Goal: Task Accomplishment & Management: Manage account settings

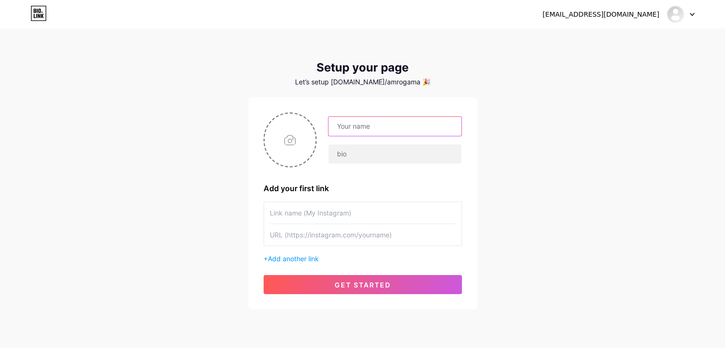
click at [386, 129] on input "text" at bounding box center [394, 126] width 133 height 19
drag, startPoint x: 344, startPoint y: 152, endPoint x: 343, endPoint y: 142, distance: 10.1
click at [344, 152] on input "text" at bounding box center [394, 153] width 133 height 19
click at [343, 133] on input "text" at bounding box center [394, 126] width 133 height 19
type input "amro"
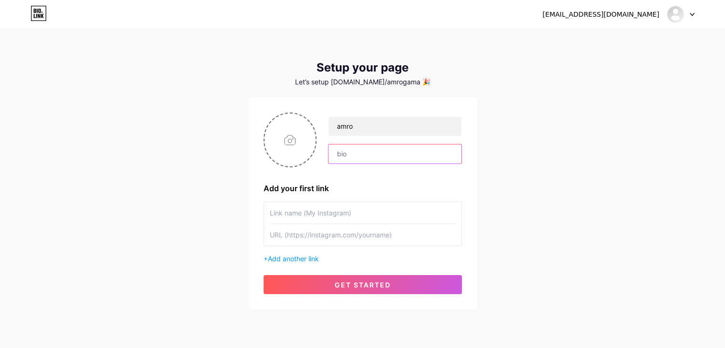
click at [350, 161] on input "text" at bounding box center [394, 153] width 133 height 19
type input "developer hello there i am here testing"
click at [349, 184] on div "Add your first link" at bounding box center [363, 188] width 198 height 11
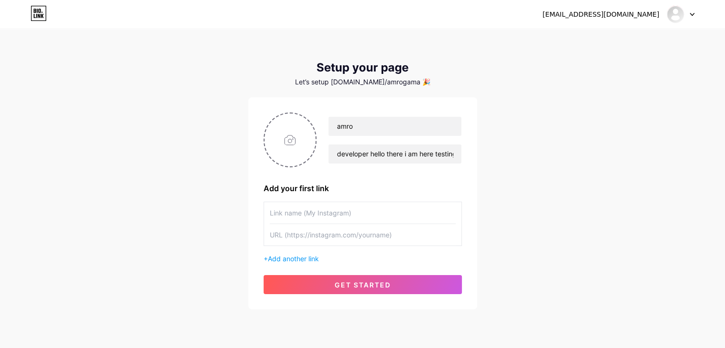
click at [347, 215] on input "text" at bounding box center [363, 212] width 186 height 21
click at [495, 235] on div "[EMAIL_ADDRESS][DOMAIN_NAME] Dashboard Logout Setup your page Let’s setup [DOMA…" at bounding box center [362, 170] width 725 height 340
click at [311, 237] on input "text" at bounding box center [363, 234] width 186 height 21
click at [341, 217] on input "text" at bounding box center [363, 212] width 186 height 21
click at [312, 236] on input "text" at bounding box center [363, 234] width 186 height 21
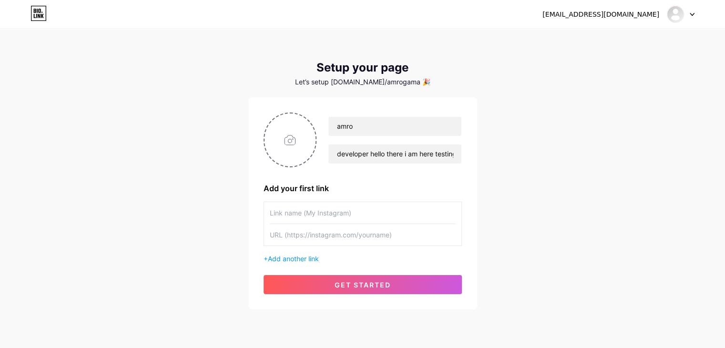
paste input "[URL][DOMAIN_NAME]"
type input "[URL][DOMAIN_NAME]"
click at [300, 210] on input "text" at bounding box center [363, 212] width 186 height 21
type input "instagram"
click at [461, 218] on div "instagram [URL][DOMAIN_NAME]" at bounding box center [363, 224] width 198 height 44
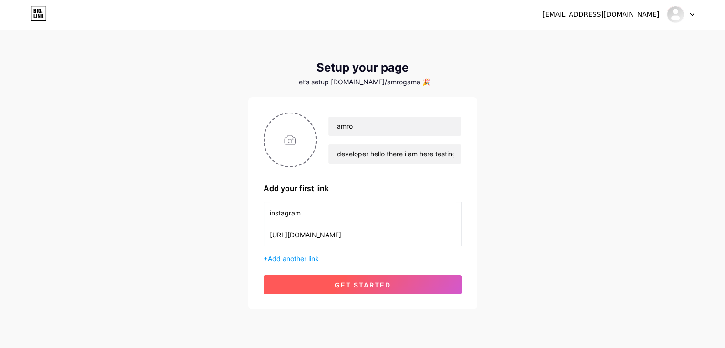
click at [322, 282] on button "get started" at bounding box center [363, 284] width 198 height 19
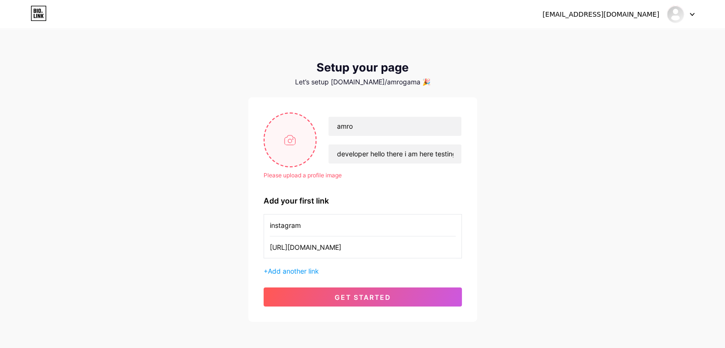
click at [298, 140] on input "file" at bounding box center [290, 139] width 51 height 53
type input "C:\fakepath\Logo1.png"
click at [372, 121] on input "amro" at bounding box center [394, 126] width 133 height 19
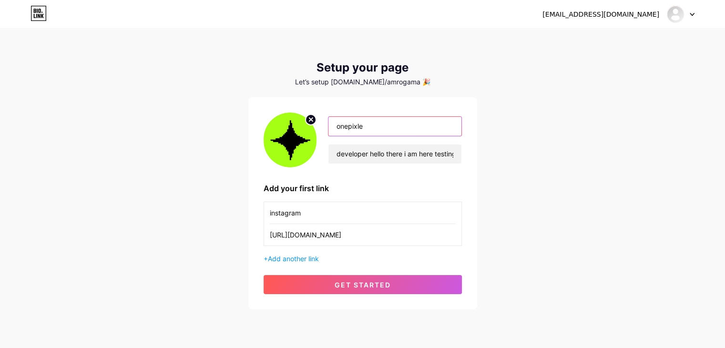
type input "onepixle"
click at [500, 224] on div "[EMAIL_ADDRESS][DOMAIN_NAME] Dashboard Logout Setup your page Let’s setup [DOMA…" at bounding box center [362, 170] width 725 height 340
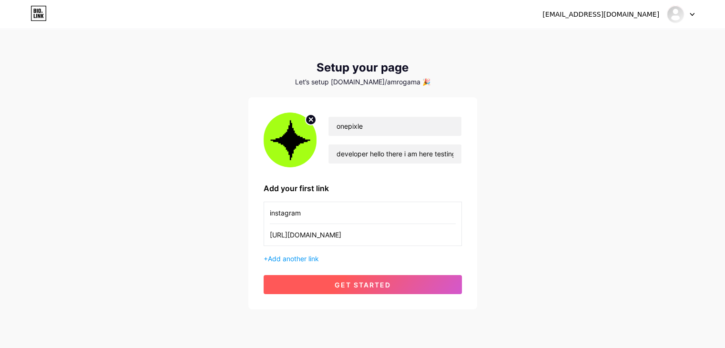
click at [380, 274] on div "onepixle developer hello there i am here testing Add your first link instagram …" at bounding box center [363, 204] width 198 height 182
click at [382, 281] on span "get started" at bounding box center [363, 285] width 56 height 8
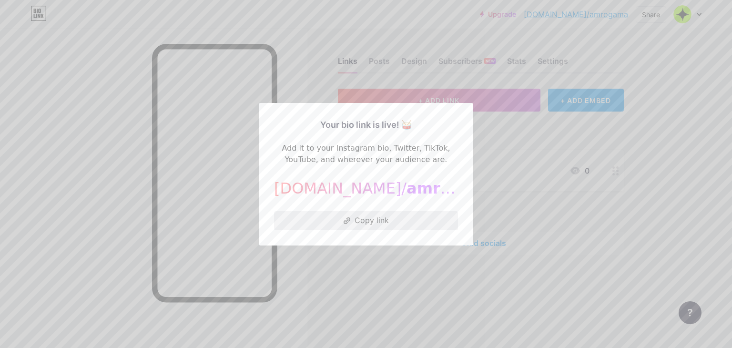
click at [360, 222] on button "Copy link" at bounding box center [366, 220] width 184 height 19
click at [507, 88] on div at bounding box center [366, 174] width 732 height 348
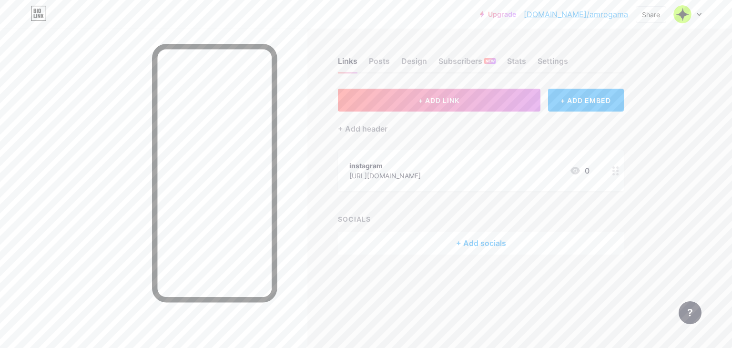
click at [451, 239] on div "+ Add socials" at bounding box center [481, 243] width 286 height 23
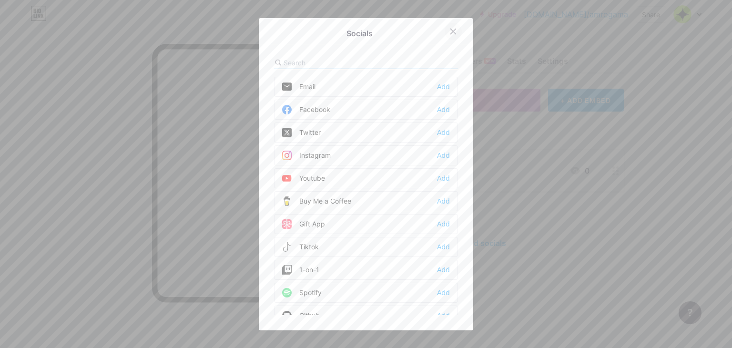
click at [450, 34] on icon at bounding box center [454, 32] width 8 height 8
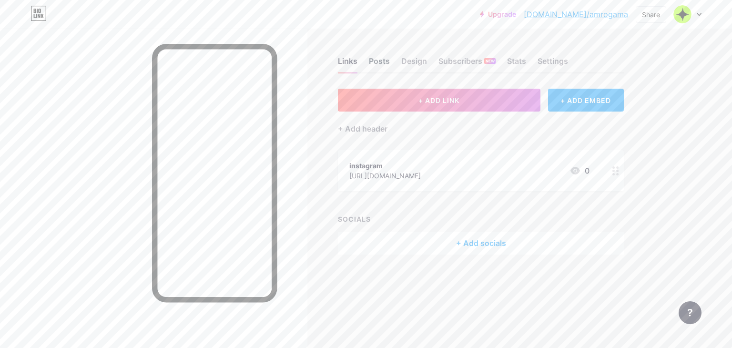
click at [382, 55] on div "Posts" at bounding box center [379, 63] width 21 height 17
click at [414, 59] on div "Design" at bounding box center [414, 63] width 26 height 17
click at [522, 63] on div "Stats" at bounding box center [516, 63] width 19 height 17
click at [555, 63] on div "Settings" at bounding box center [553, 63] width 31 height 17
click at [352, 63] on div "Links" at bounding box center [348, 63] width 20 height 17
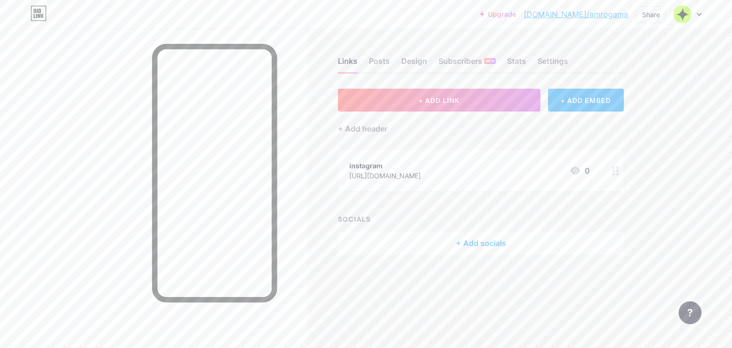
click at [31, 13] on icon at bounding box center [38, 13] width 15 height 15
click at [40, 13] on icon at bounding box center [39, 13] width 16 height 15
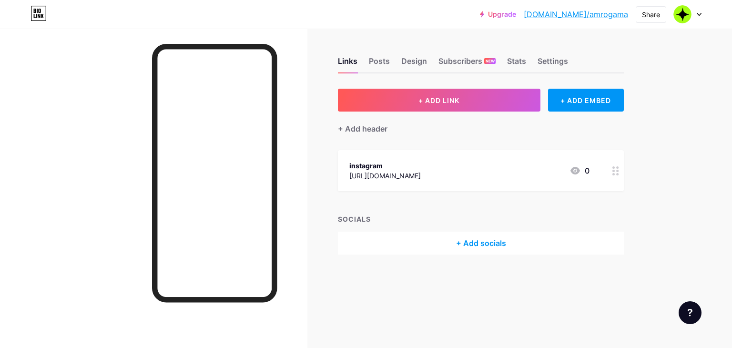
click at [39, 10] on icon at bounding box center [39, 13] width 16 height 15
click at [631, 15] on div "Upgrade bio.link/amroga... bio.link/amrogama Share Switch accounts onepixle bio…" at bounding box center [591, 14] width 222 height 17
click at [645, 14] on div "Share" at bounding box center [651, 15] width 18 height 10
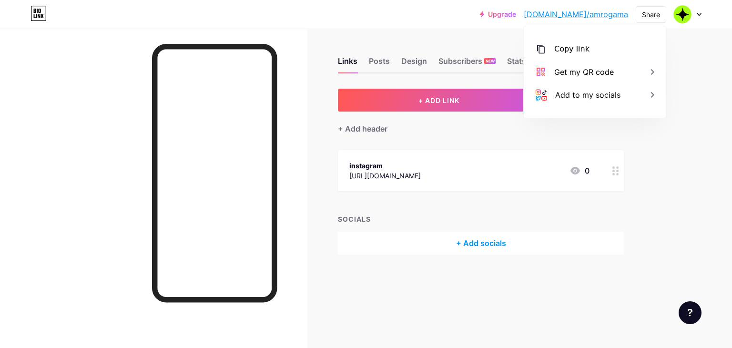
click at [651, 145] on div "Links Posts Design Subscribers NEW Stats Settings + ADD LINK + ADD EMBED + Add …" at bounding box center [332, 166] width 664 height 274
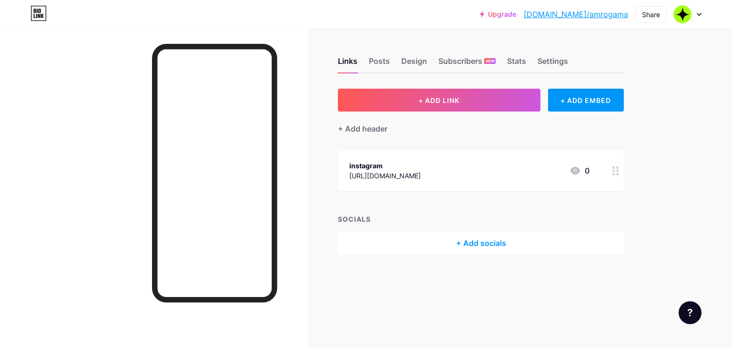
click at [623, 167] on div at bounding box center [616, 170] width 16 height 41
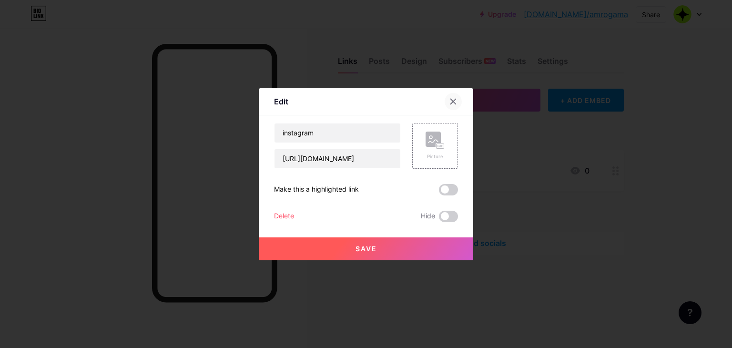
click at [450, 98] on icon at bounding box center [454, 102] width 8 height 8
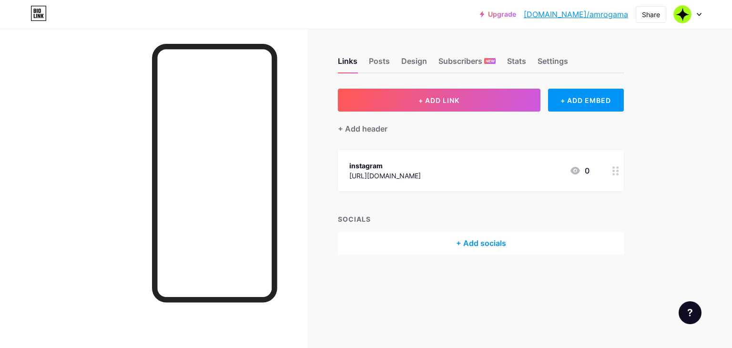
click at [450, 245] on div "+ Add socials" at bounding box center [481, 243] width 286 height 23
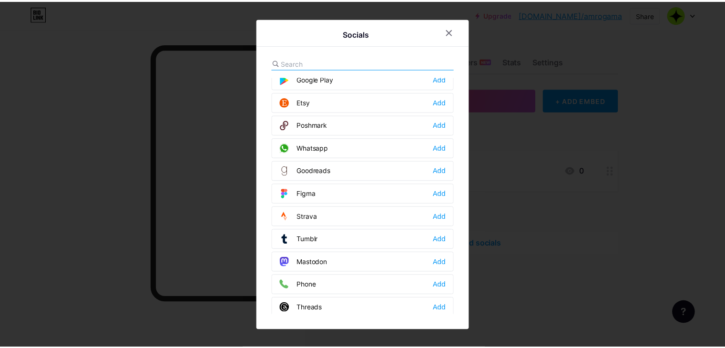
scroll to position [850, 0]
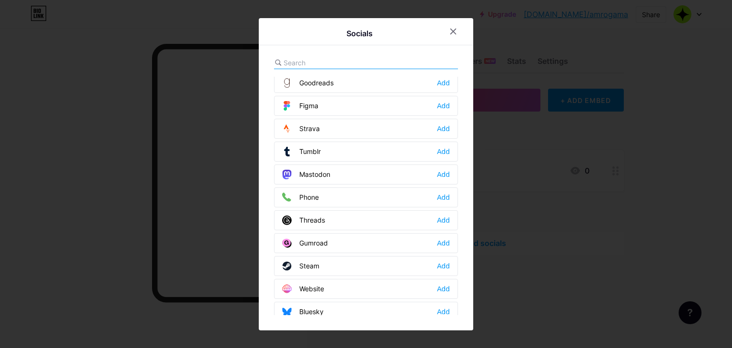
click at [633, 212] on div at bounding box center [366, 174] width 732 height 348
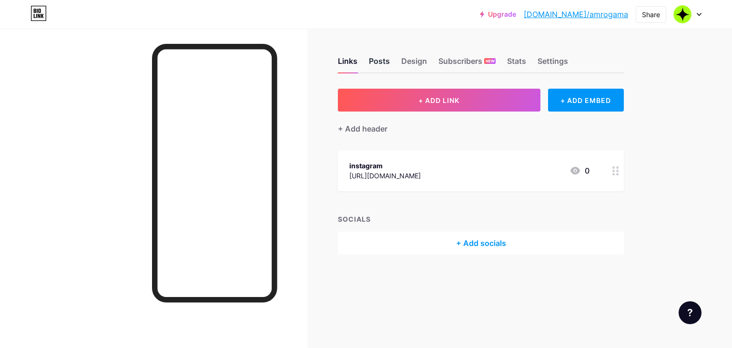
click at [378, 66] on div "Posts" at bounding box center [379, 63] width 21 height 17
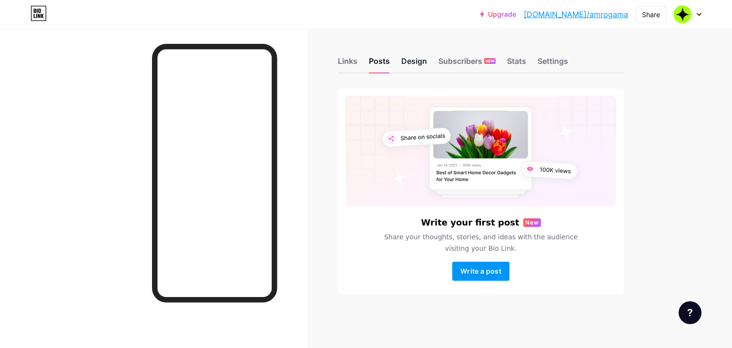
click at [417, 58] on div "Design" at bounding box center [414, 63] width 26 height 17
click at [407, 68] on div "Design" at bounding box center [414, 63] width 26 height 17
click at [385, 70] on div "Posts" at bounding box center [379, 63] width 21 height 17
click at [407, 66] on div "Design" at bounding box center [414, 63] width 26 height 17
click at [478, 68] on div "Subscribers NEW" at bounding box center [467, 63] width 57 height 17
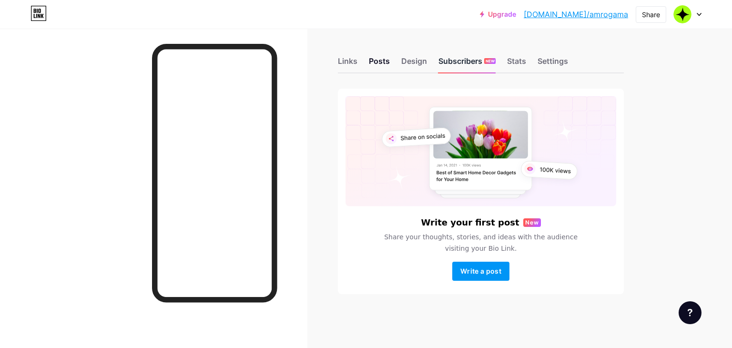
click at [471, 64] on div "Subscribers NEW" at bounding box center [467, 63] width 57 height 17
click at [519, 61] on div "Stats" at bounding box center [516, 63] width 19 height 17
click at [543, 62] on div "Settings" at bounding box center [553, 63] width 31 height 17
click at [470, 61] on div "Subscribers NEW" at bounding box center [467, 63] width 57 height 17
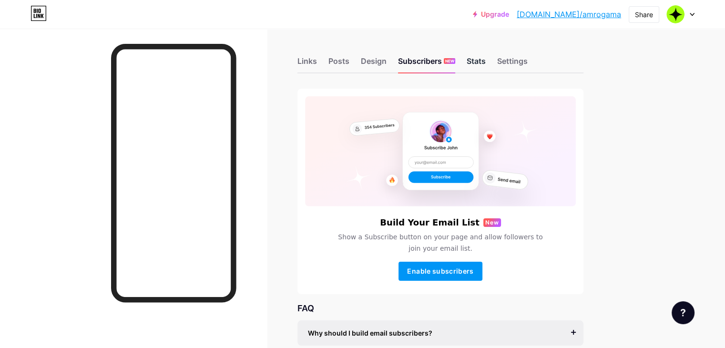
click at [486, 65] on div "Stats" at bounding box center [476, 63] width 19 height 17
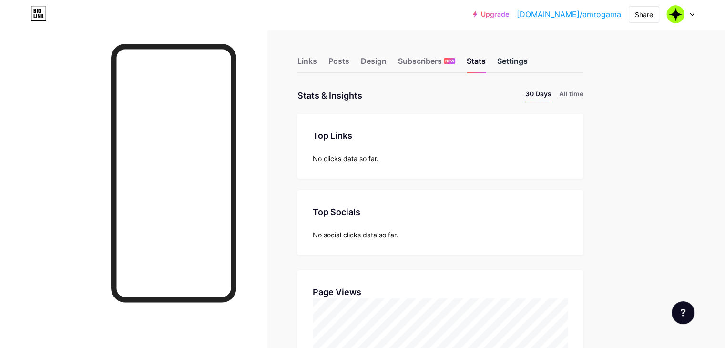
click at [528, 64] on div "Settings" at bounding box center [512, 63] width 31 height 17
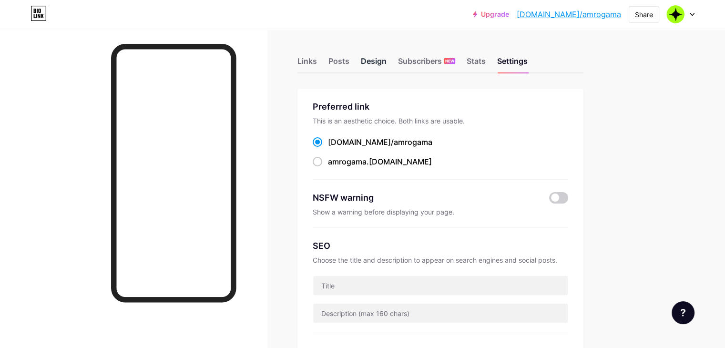
click at [387, 61] on div "Design" at bounding box center [374, 63] width 26 height 17
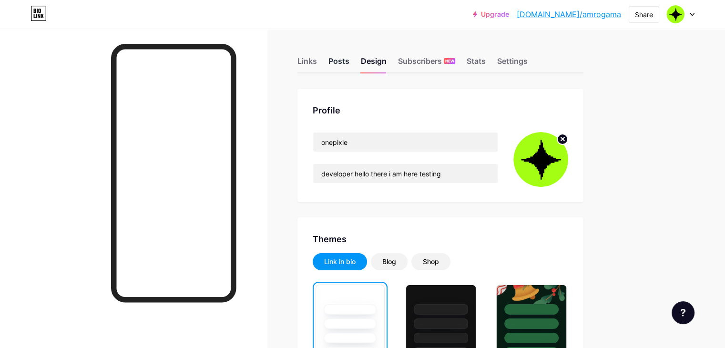
click at [349, 62] on div "Posts" at bounding box center [338, 63] width 21 height 17
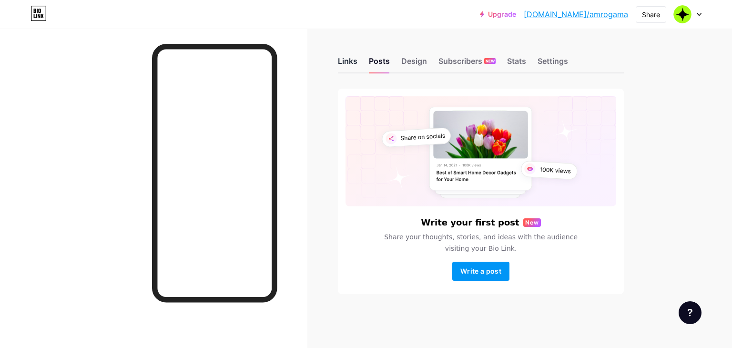
click at [341, 65] on div "Links" at bounding box center [348, 63] width 20 height 17
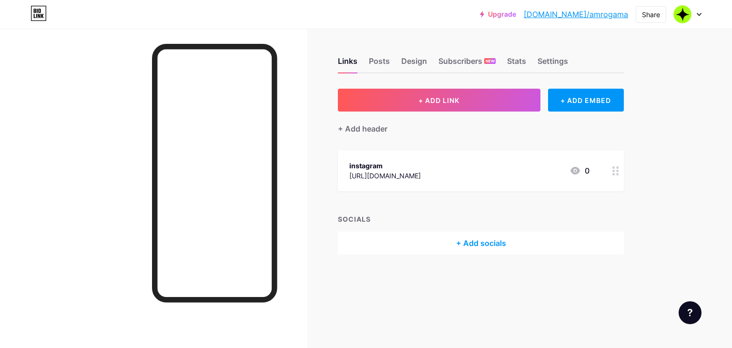
click at [460, 252] on div "+ Add socials" at bounding box center [481, 243] width 286 height 23
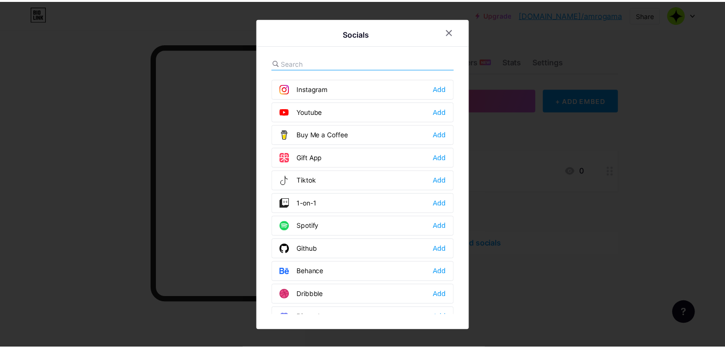
scroll to position [127, 0]
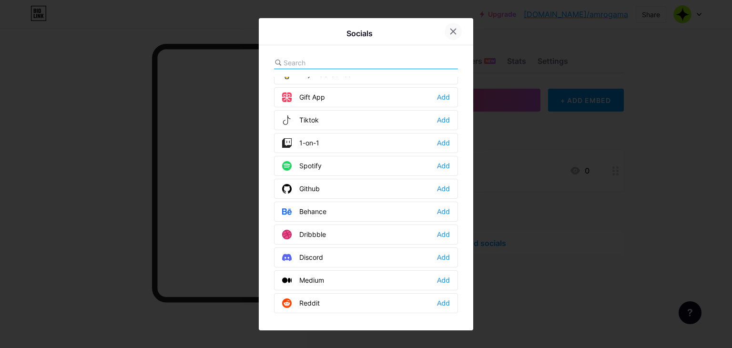
click at [448, 36] on div at bounding box center [453, 31] width 17 height 17
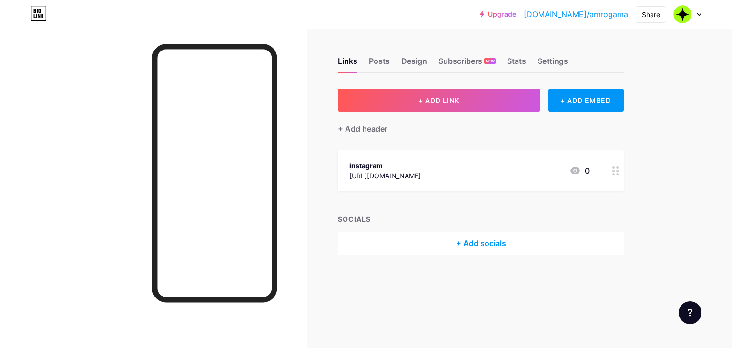
click at [494, 136] on div "+ ADD LINK + ADD EMBED + Add header instagram https://www.instagram.com/onepixl…" at bounding box center [481, 172] width 286 height 166
click at [41, 12] on icon at bounding box center [39, 11] width 2 height 4
click at [693, 14] on div at bounding box center [688, 14] width 28 height 17
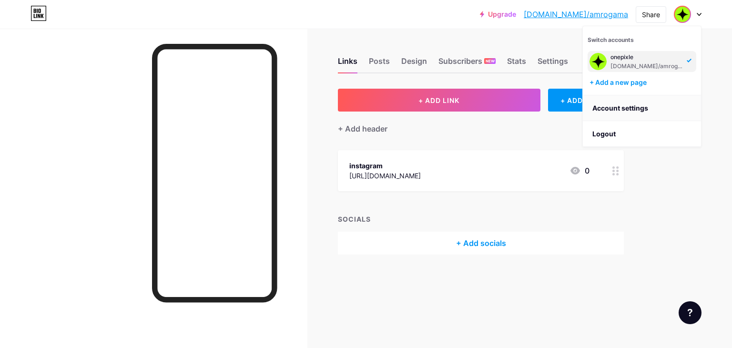
click at [615, 110] on link "Account settings" at bounding box center [642, 108] width 118 height 26
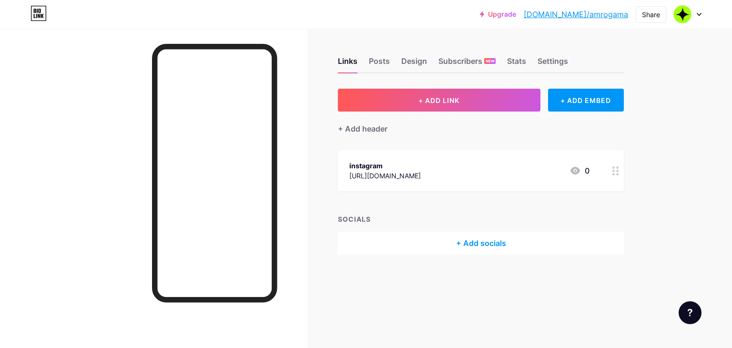
click at [45, 14] on icon at bounding box center [39, 13] width 16 height 15
click at [42, 14] on icon at bounding box center [42, 16] width 3 height 4
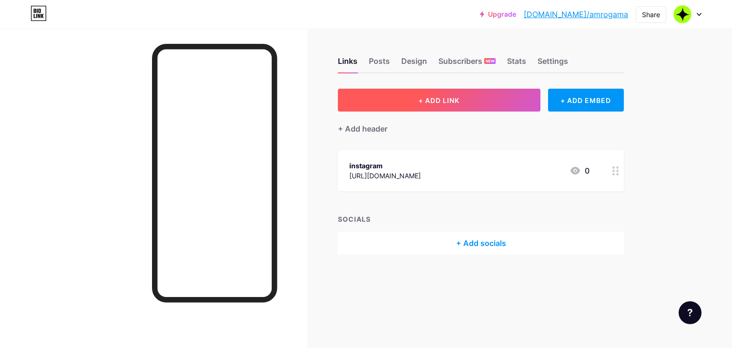
click at [447, 102] on span "+ ADD LINK" at bounding box center [439, 100] width 41 height 8
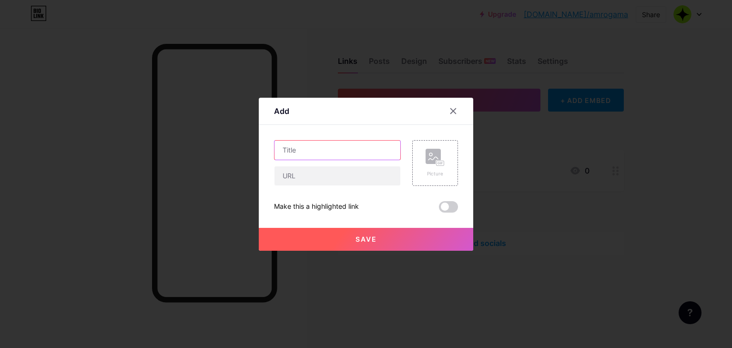
click at [345, 154] on input "text" at bounding box center [338, 150] width 126 height 19
click at [317, 173] on input "text" at bounding box center [338, 175] width 126 height 19
click at [426, 166] on div "Picture" at bounding box center [435, 163] width 19 height 29
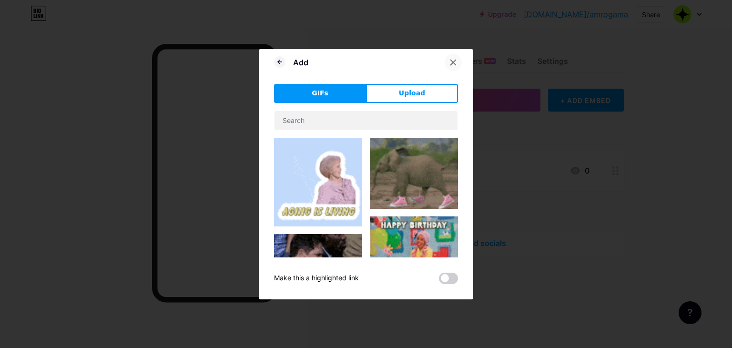
click at [450, 65] on icon at bounding box center [454, 63] width 8 height 8
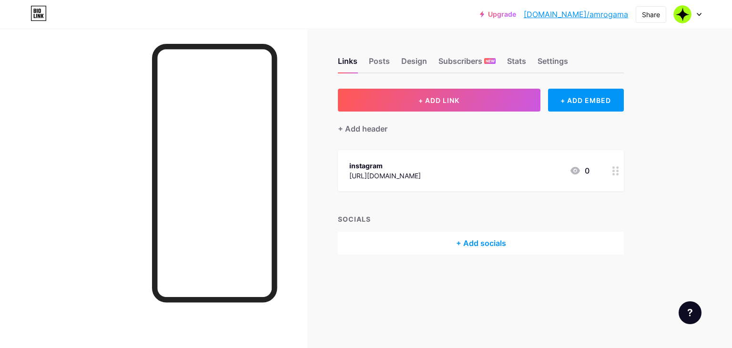
click at [474, 241] on div "+ Add socials" at bounding box center [481, 243] width 286 height 23
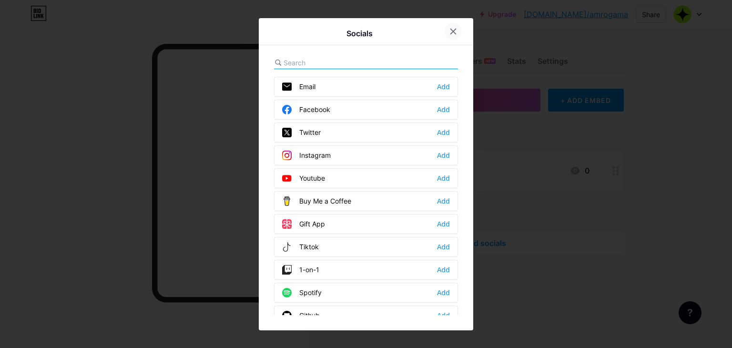
click at [451, 32] on icon at bounding box center [453, 31] width 5 height 5
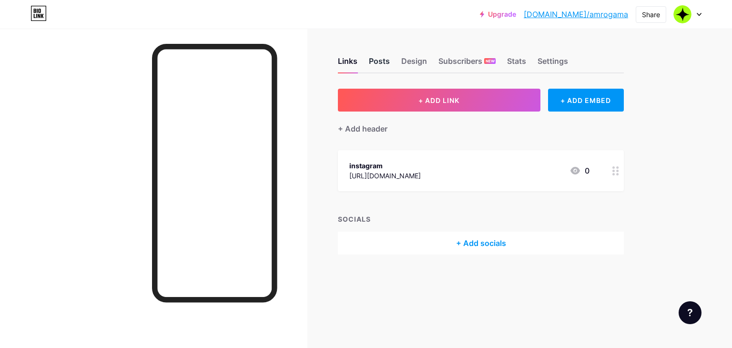
click at [386, 65] on div "Posts" at bounding box center [379, 63] width 21 height 17
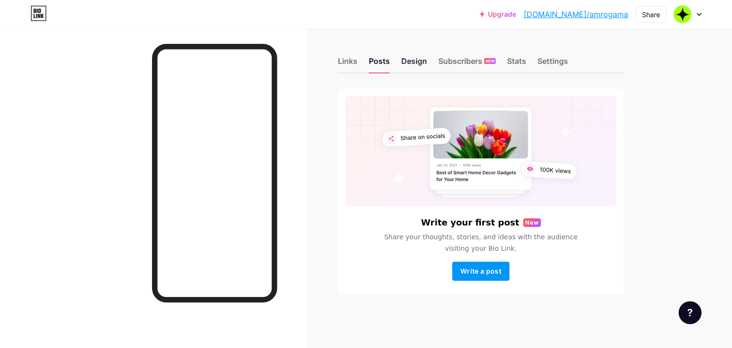
click at [420, 65] on div "Design" at bounding box center [414, 63] width 26 height 17
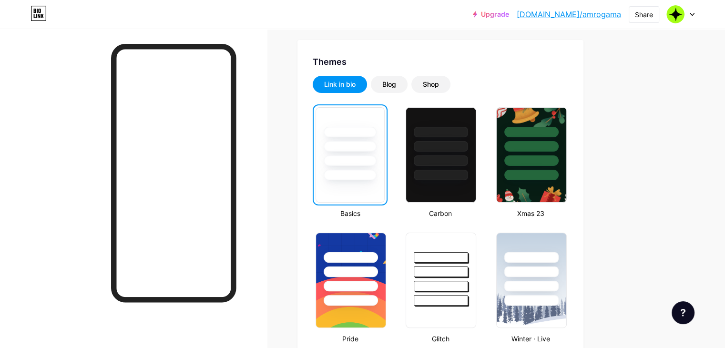
scroll to position [191, 0]
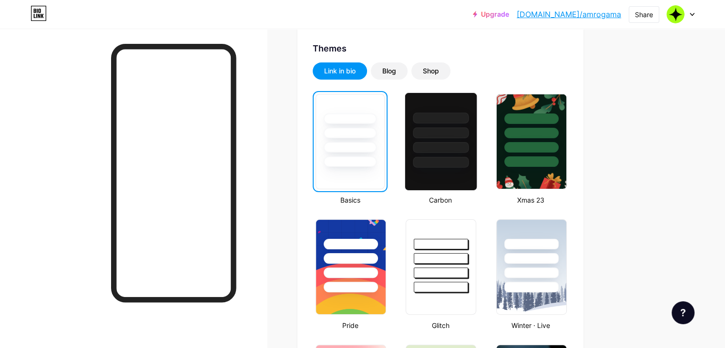
click at [469, 142] on div at bounding box center [441, 147] width 56 height 11
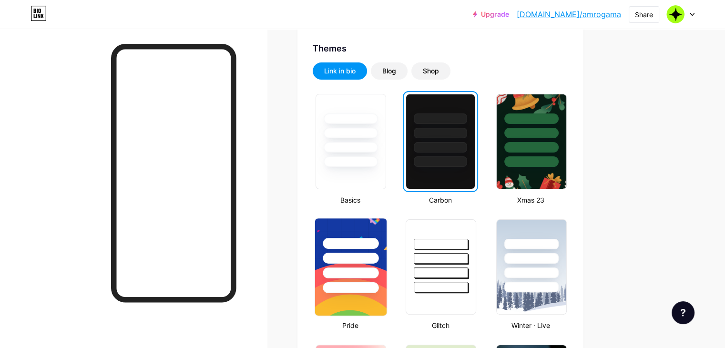
click at [379, 247] on div at bounding box center [351, 243] width 56 height 11
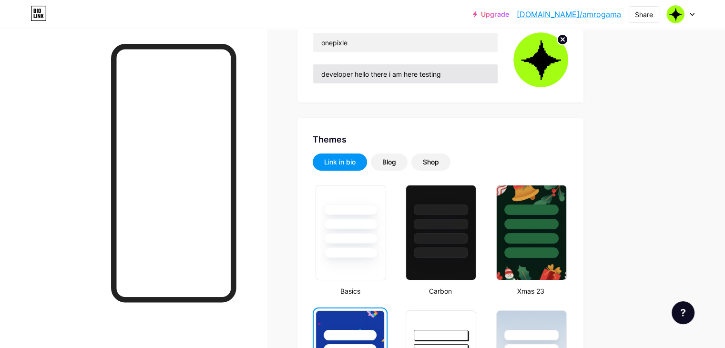
scroll to position [0, 0]
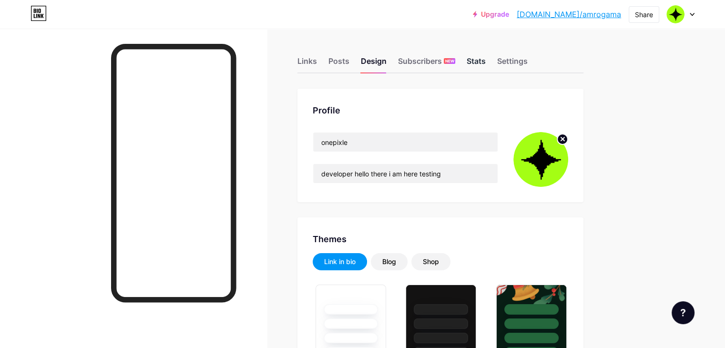
click at [486, 63] on div "Stats" at bounding box center [476, 63] width 19 height 17
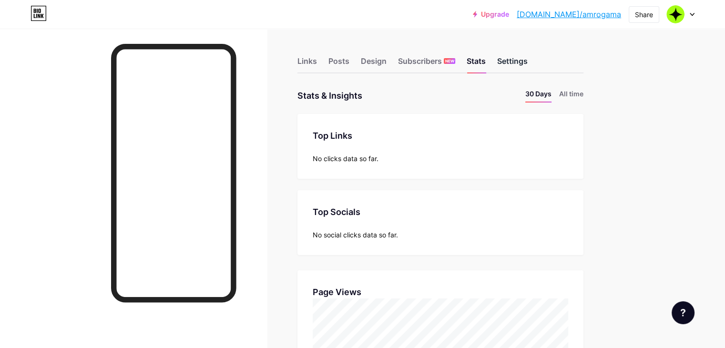
click at [528, 65] on div "Settings" at bounding box center [512, 63] width 31 height 17
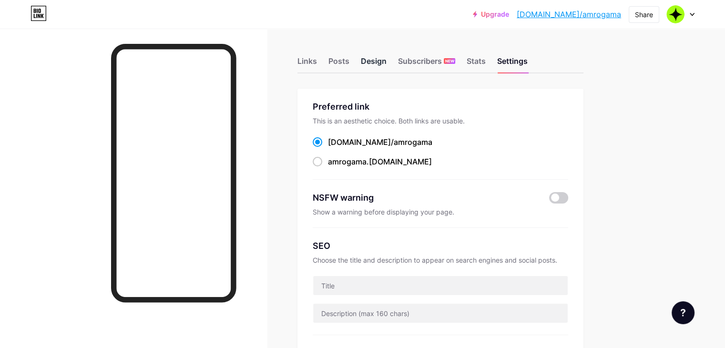
click at [387, 66] on div "Design" at bounding box center [374, 63] width 26 height 17
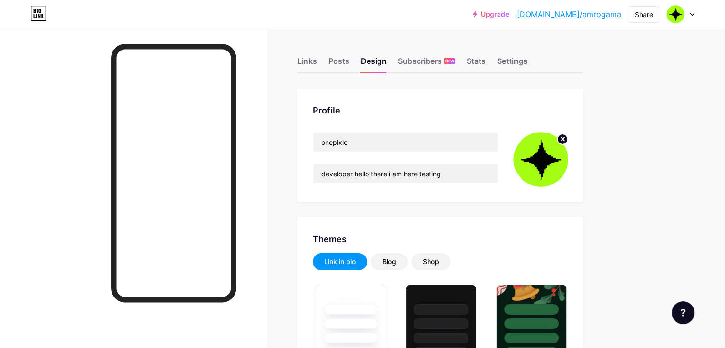
click at [368, 68] on div "Links Posts Design Subscribers NEW Stats Settings" at bounding box center [440, 56] width 286 height 33
click at [349, 67] on div "Posts" at bounding box center [338, 63] width 21 height 17
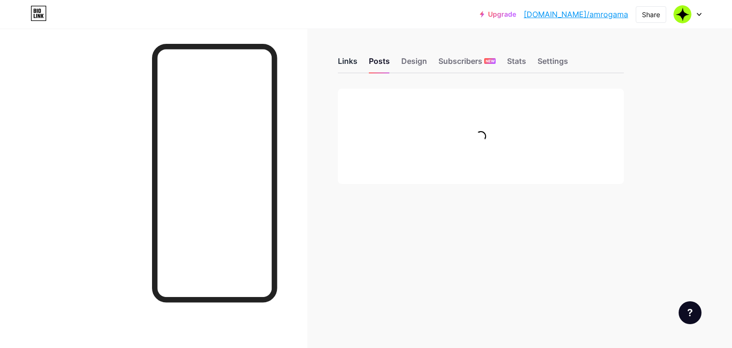
click at [352, 58] on div "Links" at bounding box center [348, 63] width 20 height 17
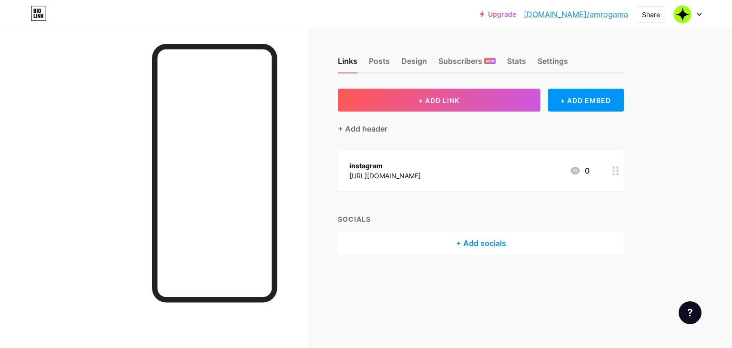
click at [471, 240] on div "+ Add socials" at bounding box center [481, 243] width 286 height 23
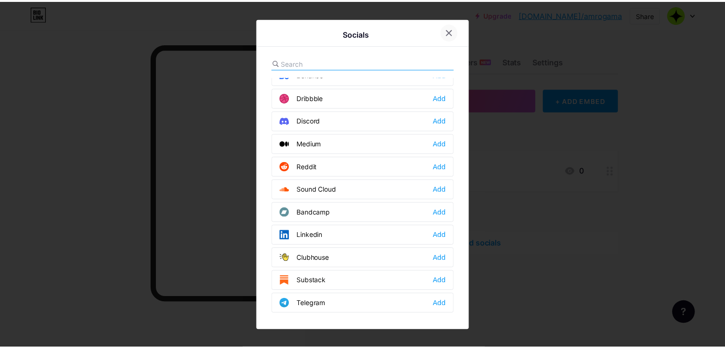
scroll to position [222, 0]
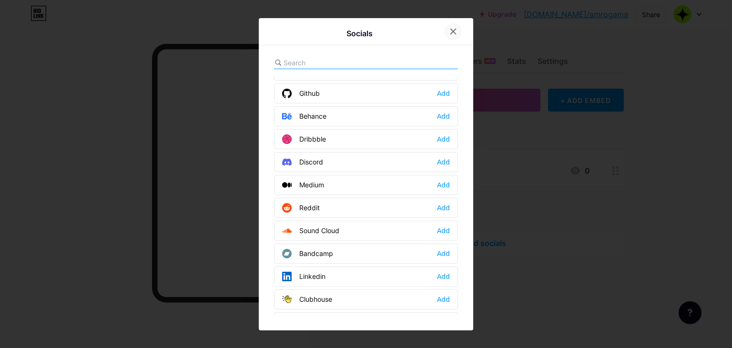
click at [445, 34] on div at bounding box center [453, 31] width 17 height 17
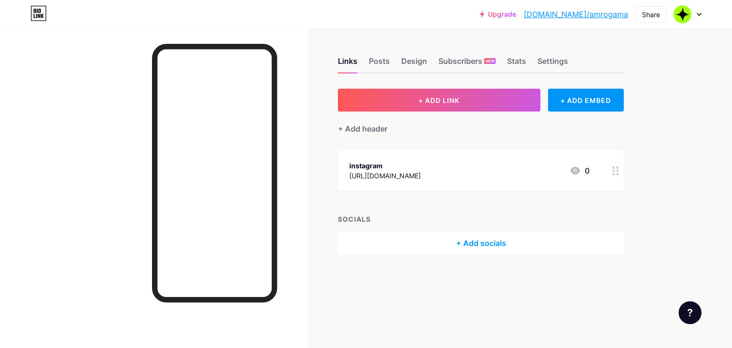
click at [659, 211] on div "Links Posts Design Subscribers NEW Stats Settings + ADD LINK + ADD EMBED + Add …" at bounding box center [332, 166] width 664 height 274
click at [424, 237] on div "+ Add socials" at bounding box center [481, 243] width 286 height 23
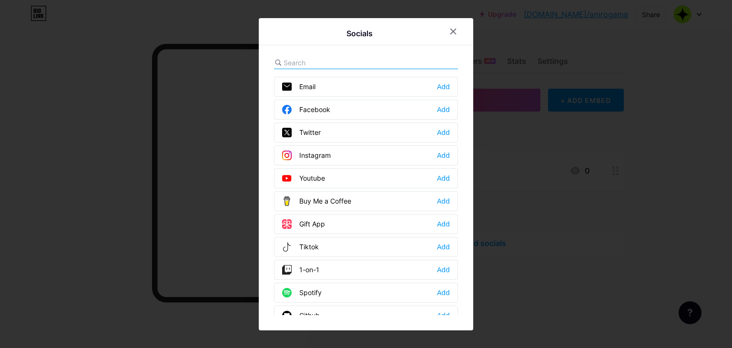
click at [330, 130] on div "Twitter Add" at bounding box center [366, 133] width 184 height 20
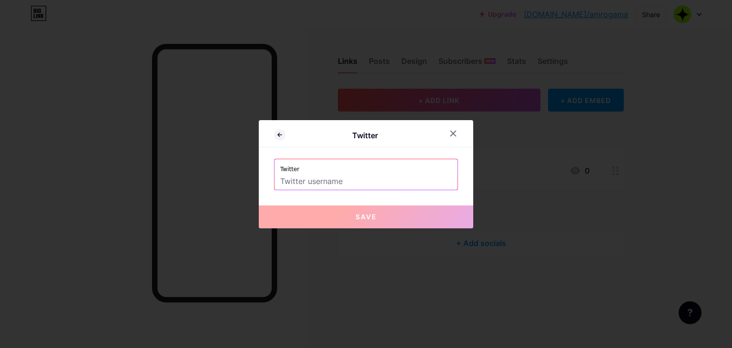
click at [324, 177] on input "text" at bounding box center [366, 182] width 172 height 16
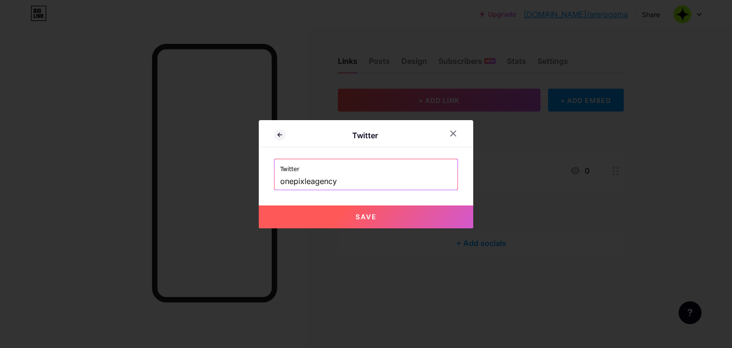
click at [347, 219] on button "Save" at bounding box center [366, 216] width 215 height 23
type input "https://twitter.com/onepixleagency"
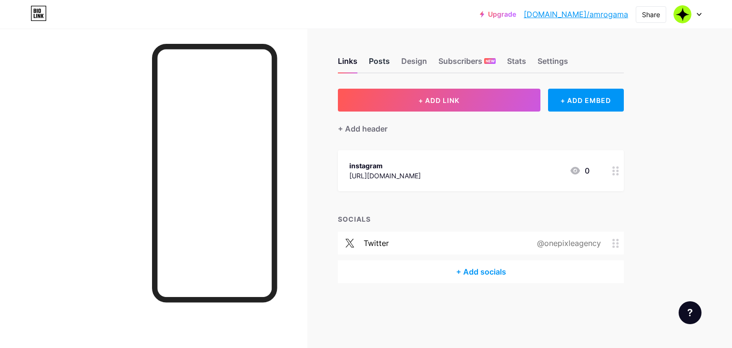
click at [371, 61] on div "Posts" at bounding box center [379, 63] width 21 height 17
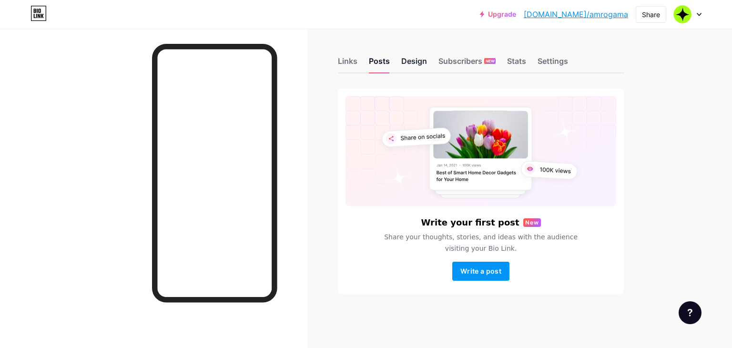
click at [422, 59] on div "Design" at bounding box center [414, 63] width 26 height 17
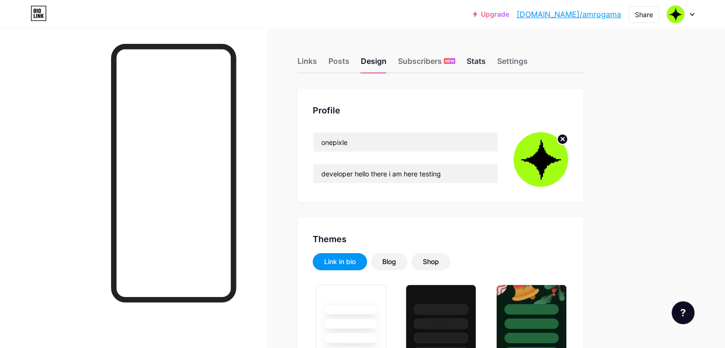
click at [486, 62] on div "Stats" at bounding box center [476, 63] width 19 height 17
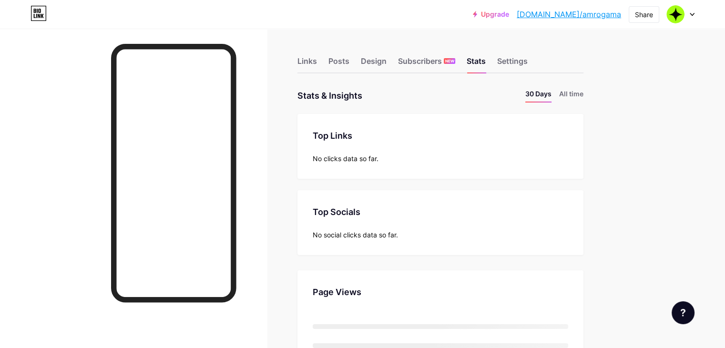
click at [584, 92] on ul "30 Days All time" at bounding box center [551, 96] width 66 height 14
click at [584, 97] on li "All time" at bounding box center [571, 96] width 24 height 14
click at [528, 60] on div "Settings" at bounding box center [512, 63] width 31 height 17
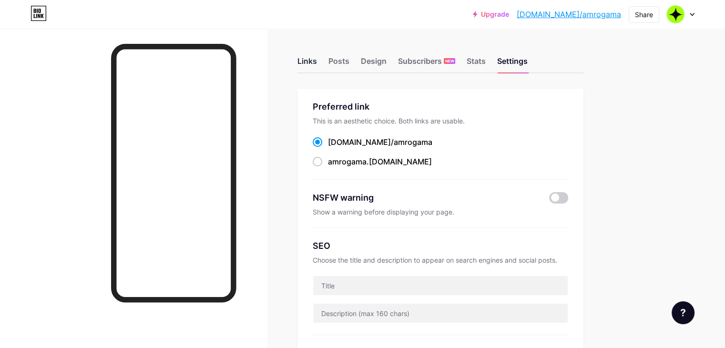
click at [317, 62] on div "Links" at bounding box center [307, 63] width 20 height 17
